Goal: Information Seeking & Learning: Learn about a topic

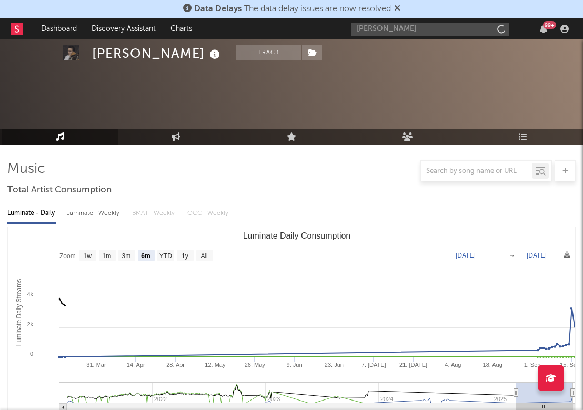
select select "6m"
select select "1w"
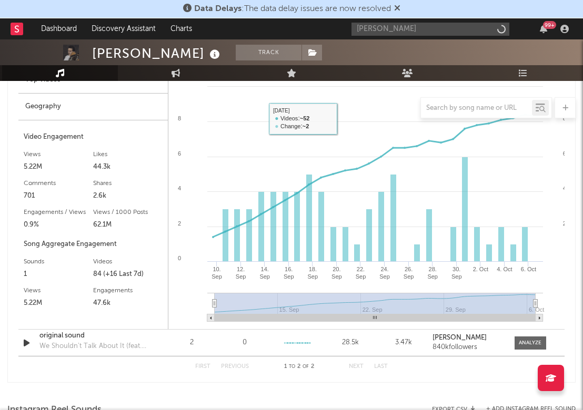
type input "[PERSON_NAME]"
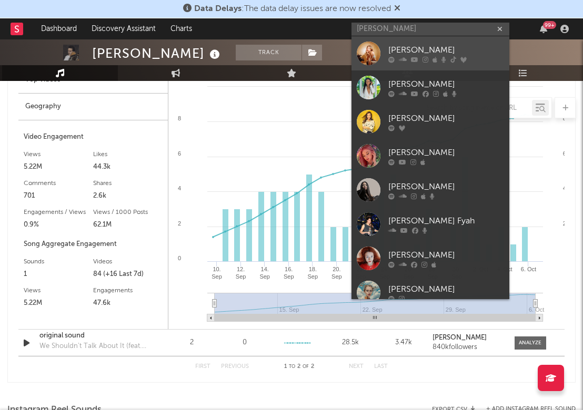
click at [420, 51] on div "[PERSON_NAME]" at bounding box center [446, 50] width 116 height 13
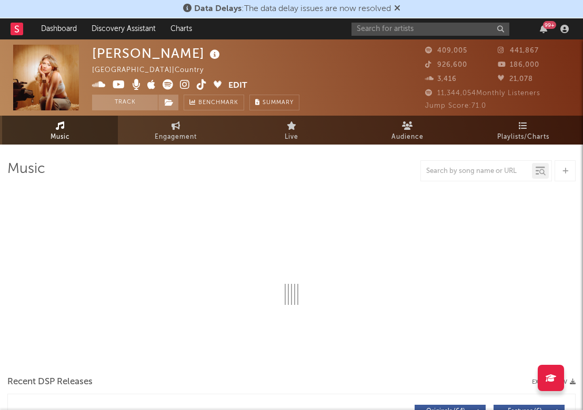
select select "6m"
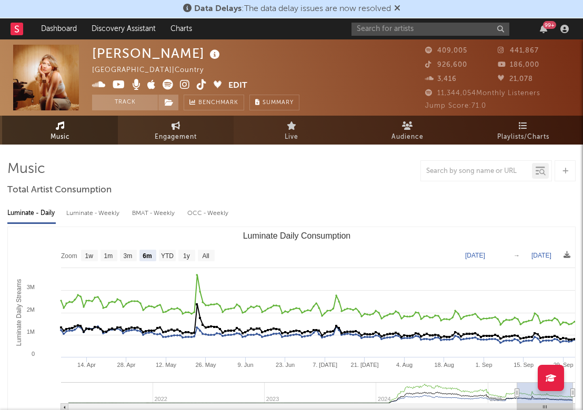
click at [145, 118] on link "Engagement" at bounding box center [176, 130] width 116 height 29
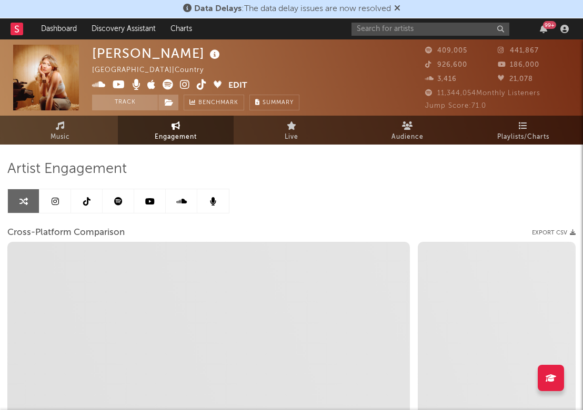
select select "1w"
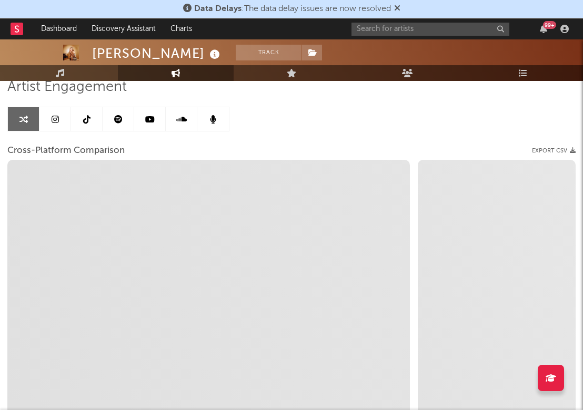
scroll to position [177, 0]
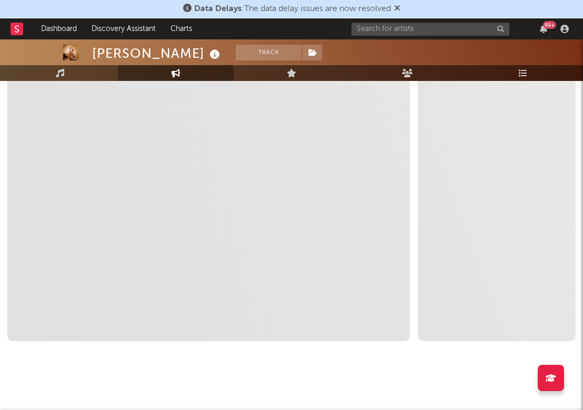
select select "1m"
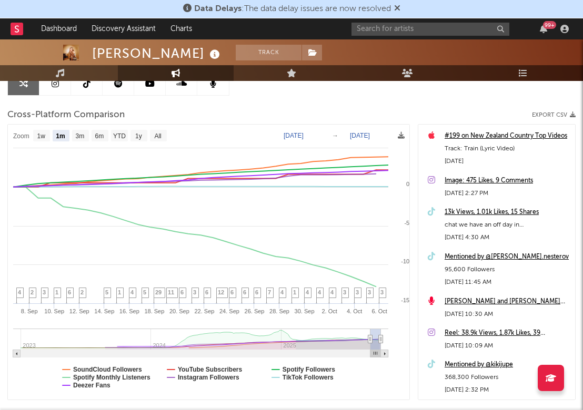
scroll to position [106, 0]
